Goal: Task Accomplishment & Management: Manage account settings

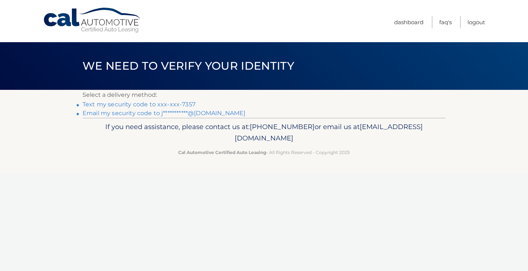
click at [121, 104] on link "Text my security code to xxx-xxx-7357" at bounding box center [138, 104] width 113 height 7
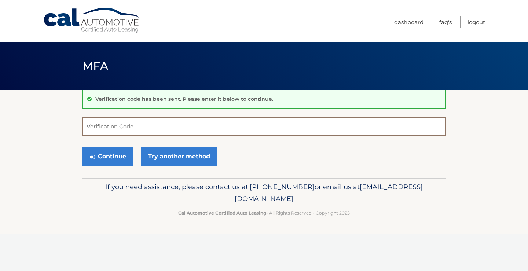
click at [142, 126] on input "Verification Code" at bounding box center [263, 126] width 363 height 18
type input "050085"
click at [82, 147] on button "Continue" at bounding box center [107, 156] width 51 height 18
click at [115, 159] on button "Continue" at bounding box center [107, 156] width 51 height 18
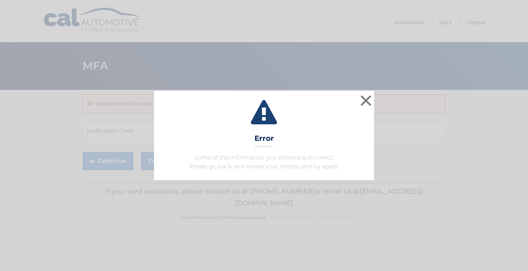
click at [218, 164] on span "Some of the information you entered is incorrect. Please go back and review you…" at bounding box center [264, 162] width 150 height 16
click at [365, 103] on button "×" at bounding box center [365, 100] width 15 height 15
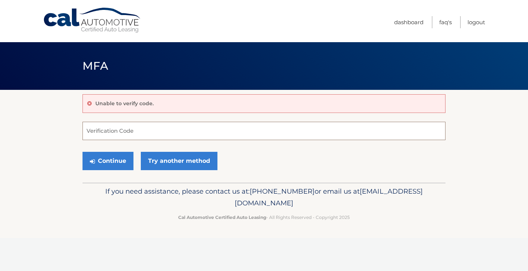
click at [138, 136] on input "Verification Code" at bounding box center [263, 131] width 363 height 18
type input "050085"
click at [104, 157] on button "Continue" at bounding box center [107, 161] width 51 height 18
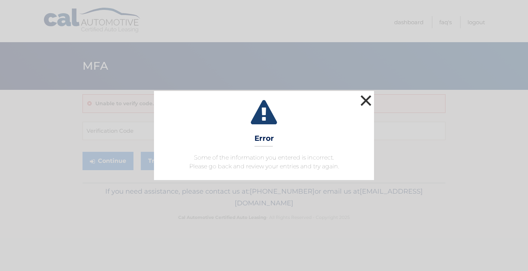
click at [363, 102] on button "×" at bounding box center [365, 100] width 15 height 15
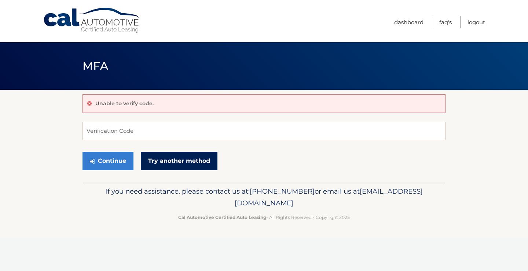
click at [167, 161] on link "Try another method" at bounding box center [179, 161] width 77 height 18
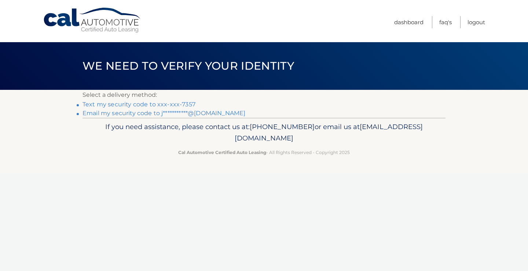
click at [136, 104] on link "Text my security code to xxx-xxx-7357" at bounding box center [138, 104] width 113 height 7
click at [482, 23] on link "Logout" at bounding box center [476, 22] width 18 height 12
